Goal: Transaction & Acquisition: Obtain resource

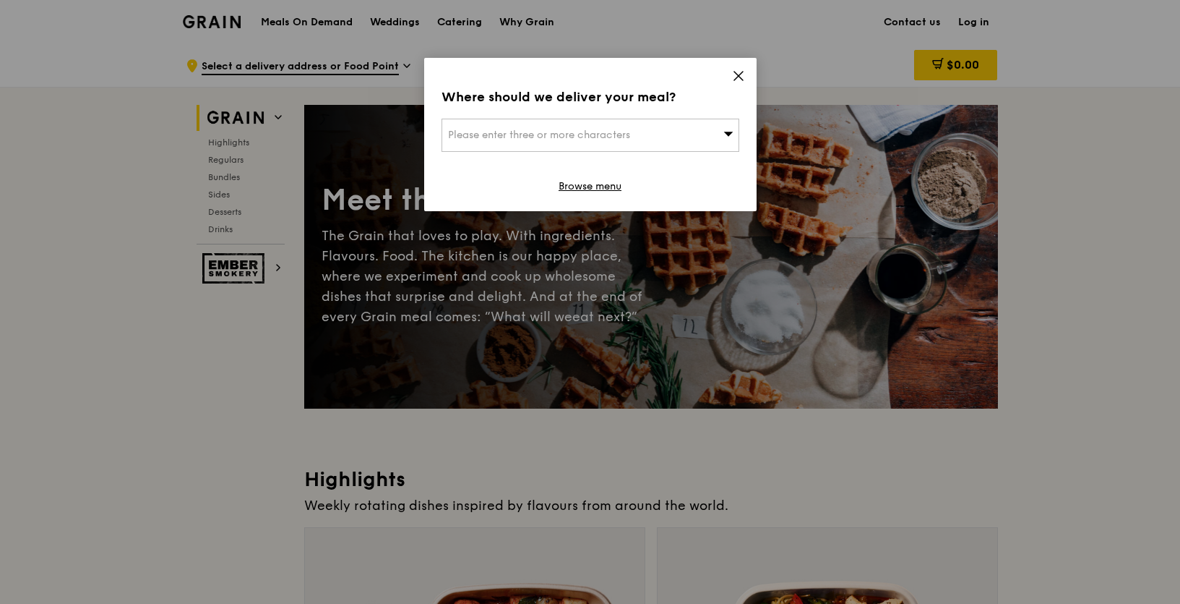
click at [741, 75] on icon at bounding box center [738, 75] width 13 height 13
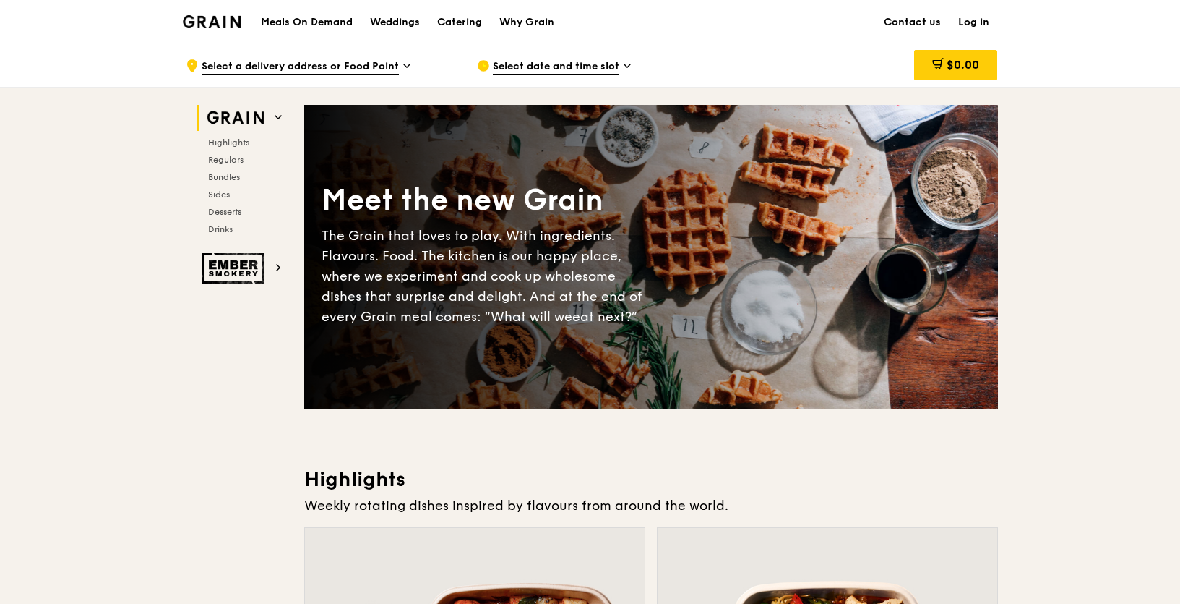
click at [453, 19] on div "Catering" at bounding box center [459, 22] width 45 height 43
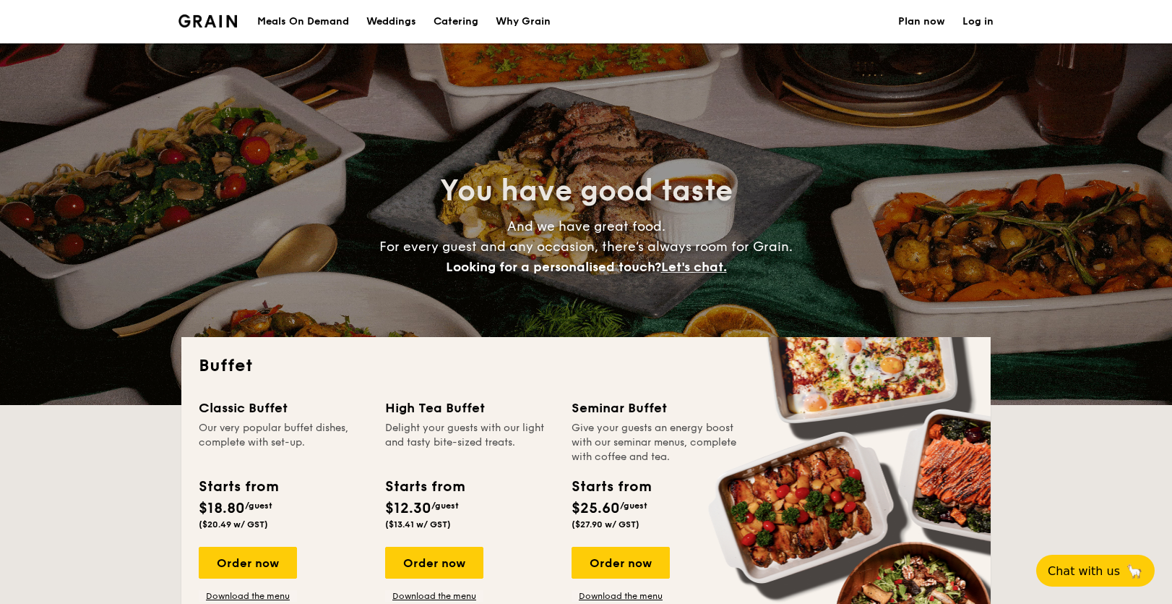
select select
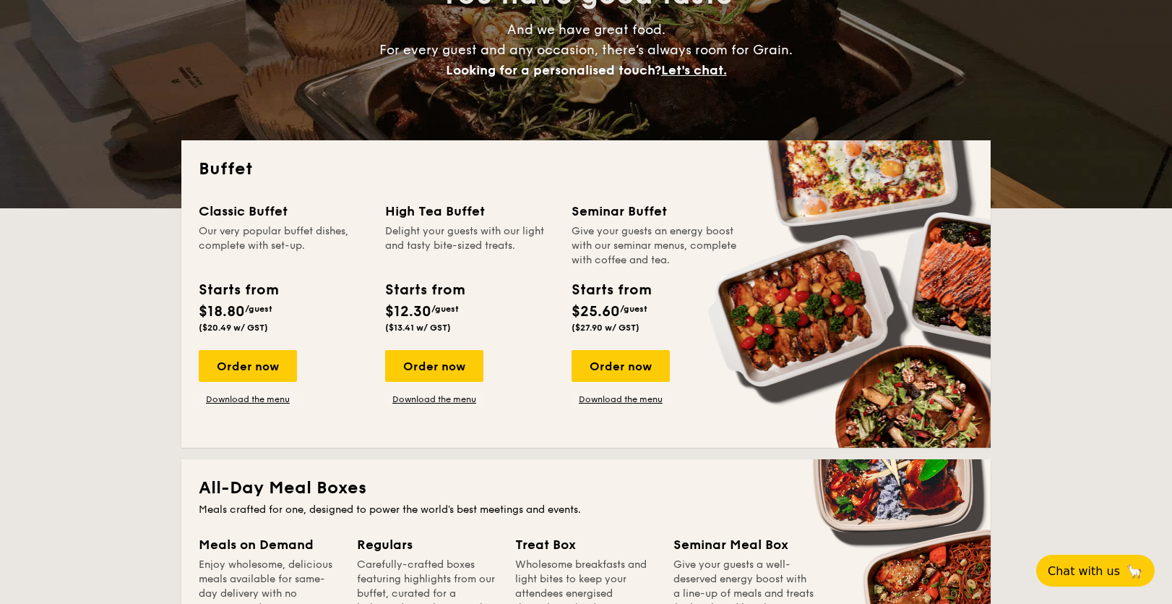
scroll to position [200, 0]
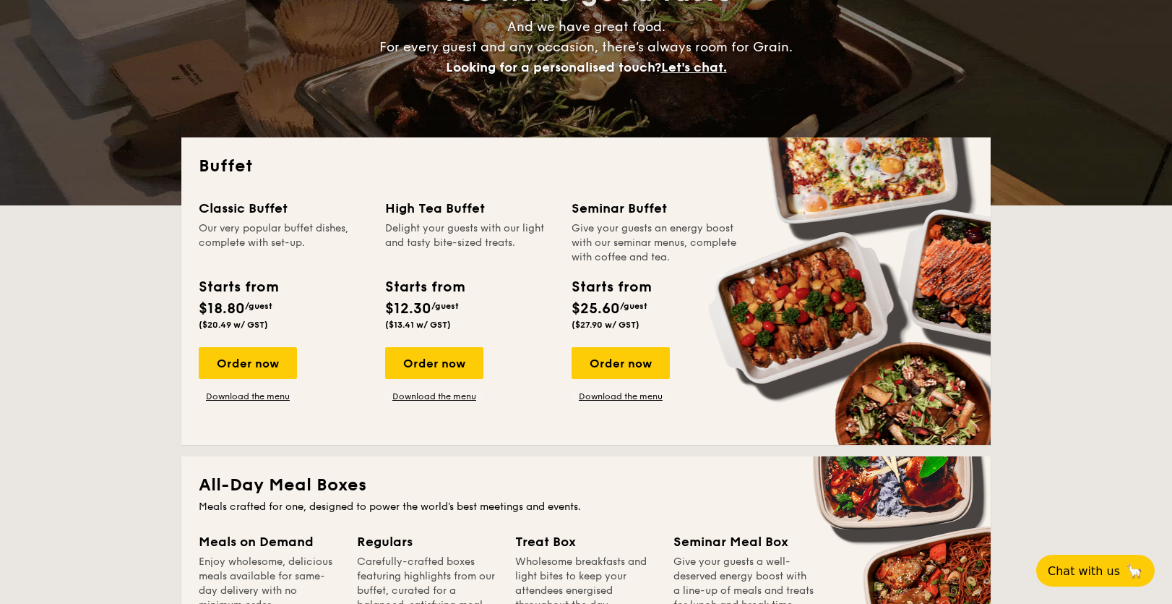
drag, startPoint x: 162, startPoint y: 236, endPoint x: 134, endPoint y: 386, distance: 153.0
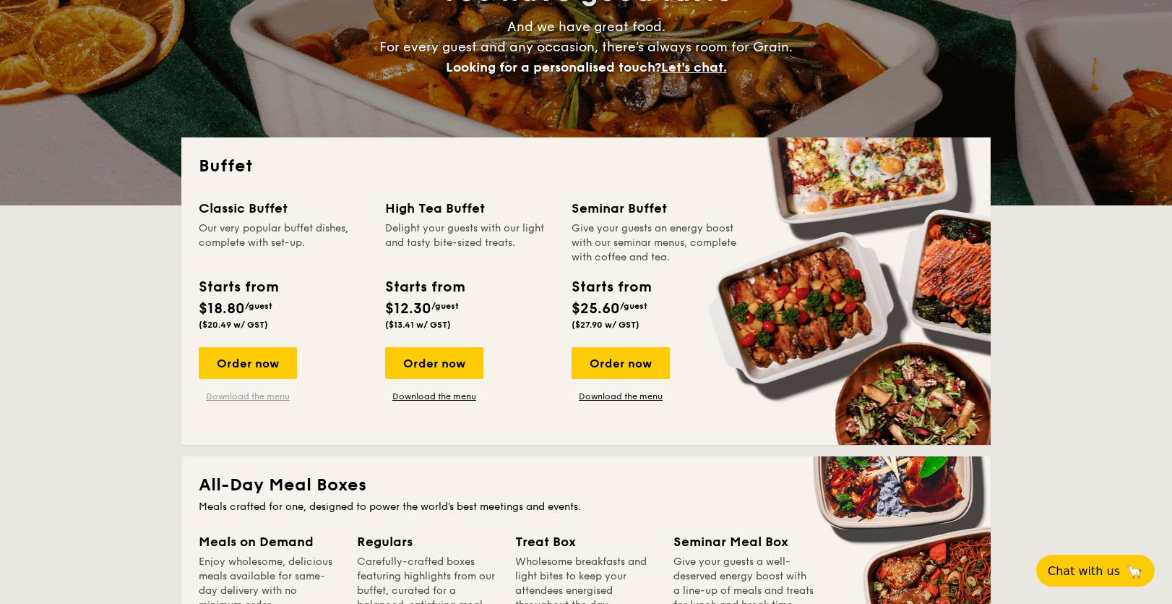
click at [244, 393] on link "Download the menu" at bounding box center [248, 396] width 98 height 12
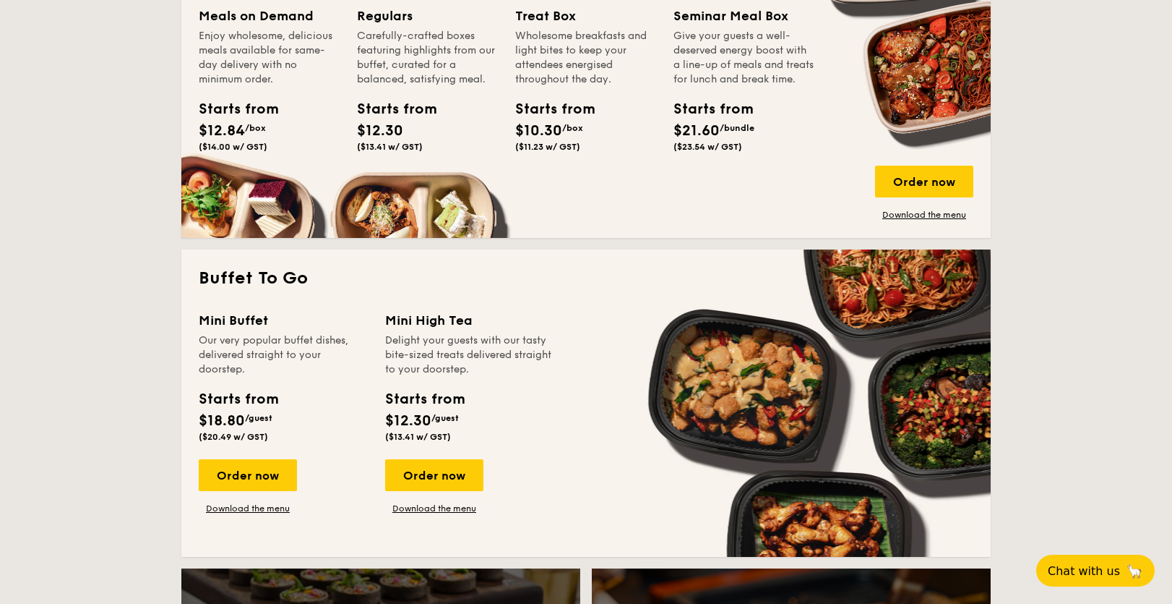
scroll to position [831, 0]
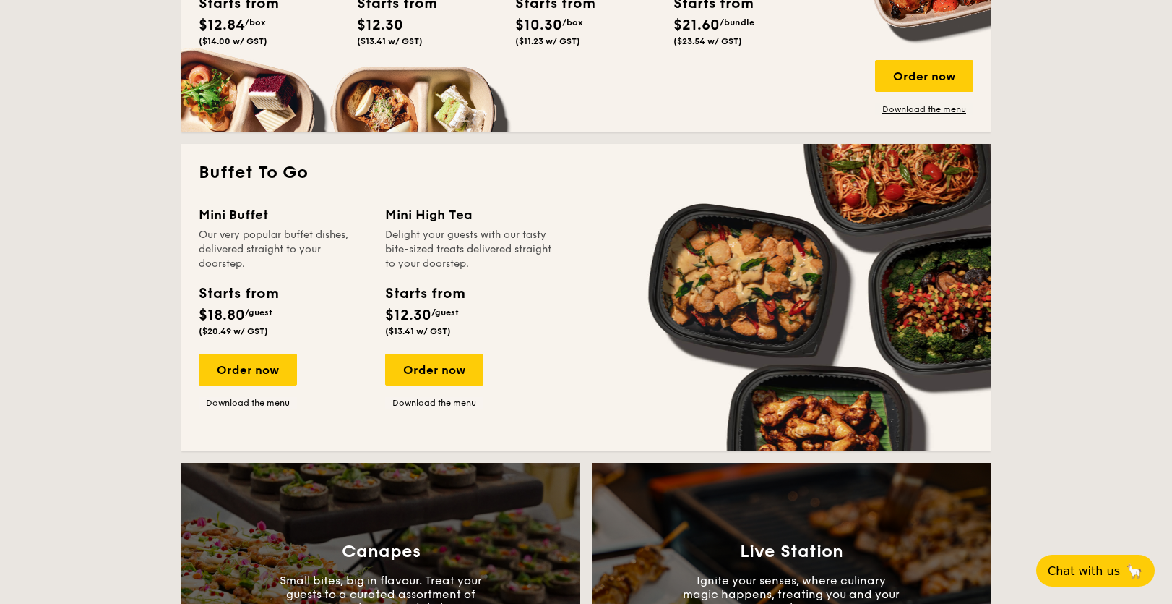
drag, startPoint x: 1110, startPoint y: 167, endPoint x: 1094, endPoint y: 301, distance: 134.8
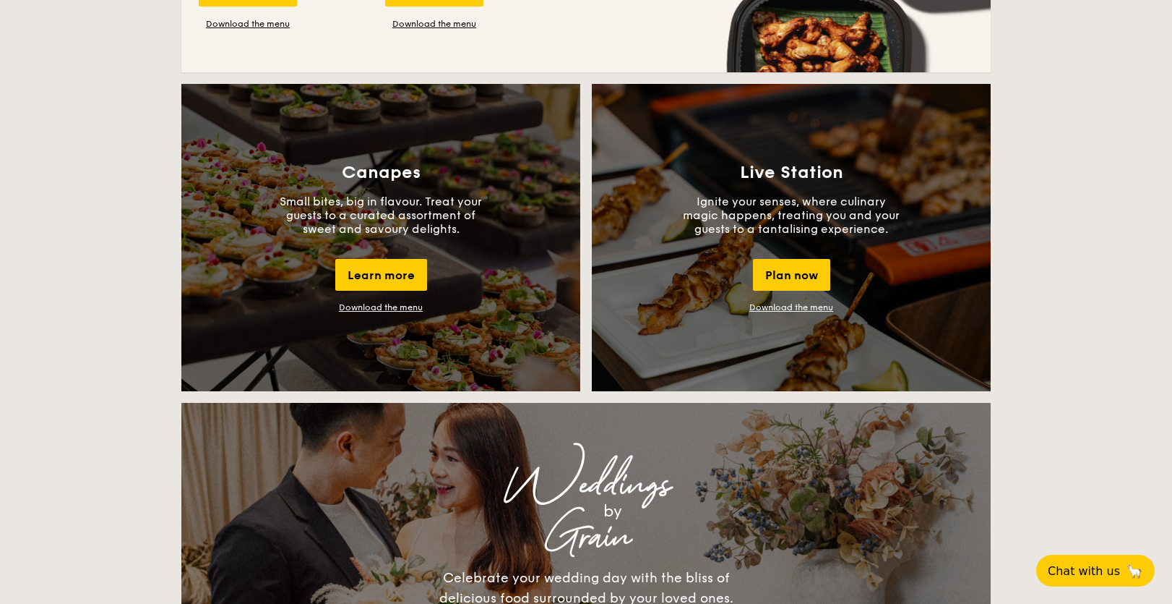
scroll to position [1002, 0]
